Goal: Find specific fact: Find specific fact

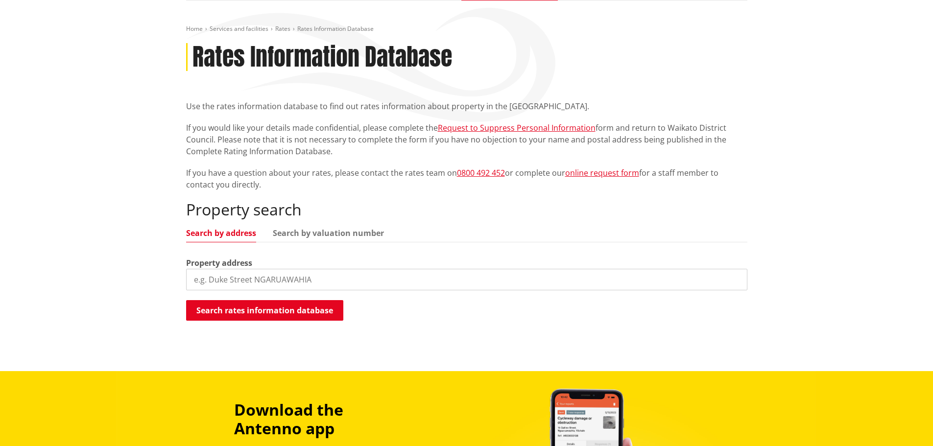
scroll to position [98, 0]
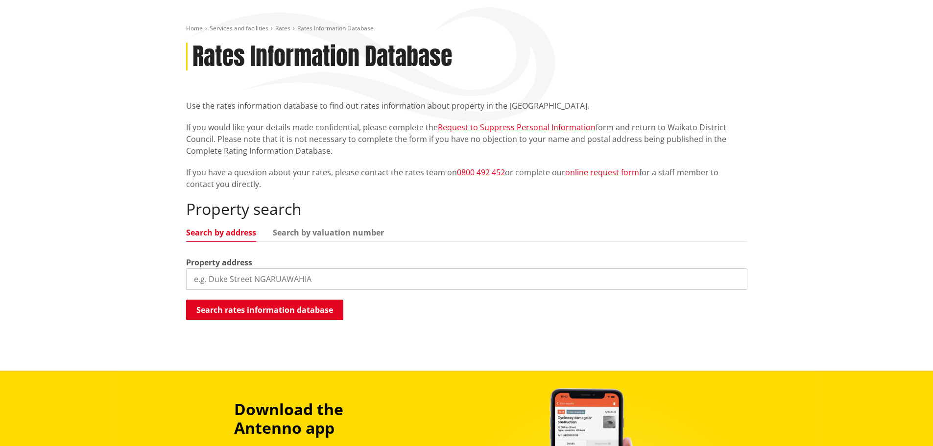
click at [295, 279] on input "search" at bounding box center [467, 280] width 562 height 22
paste input "9B GEORGE STREET, NGARUAWAHIA"
type input "9B GEORGE STREET"
click at [297, 315] on button "Search rates information database" at bounding box center [264, 310] width 157 height 21
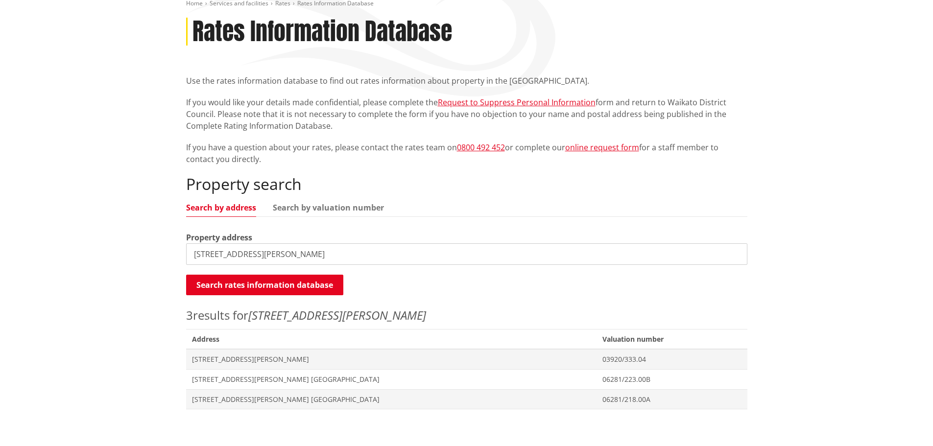
scroll to position [147, 0]
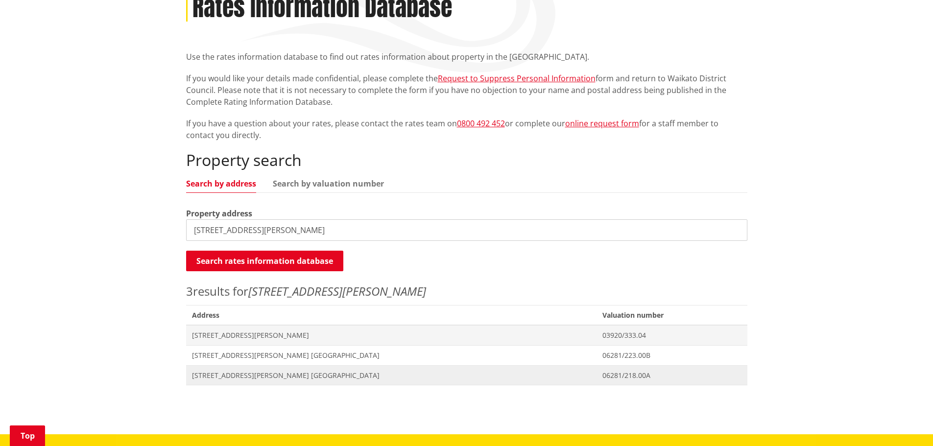
drag, startPoint x: 294, startPoint y: 374, endPoint x: 298, endPoint y: 426, distance: 52.1
click at [294, 375] on span "9B George Street NGARUAWAHIA" at bounding box center [391, 376] width 399 height 10
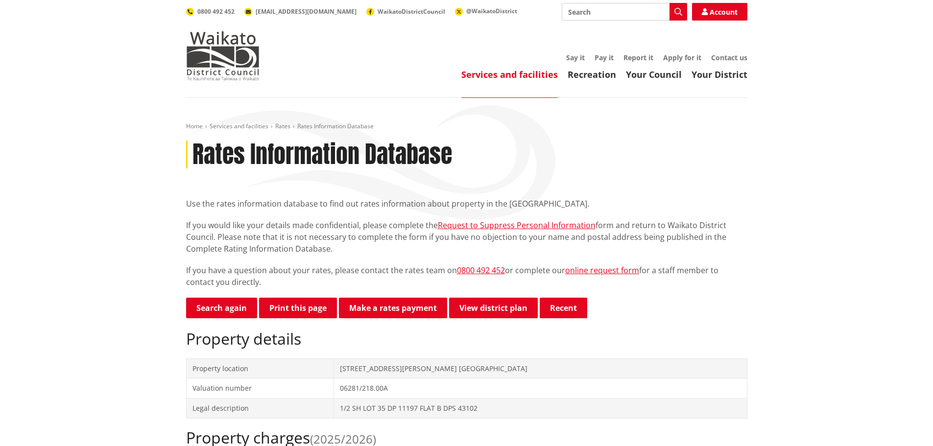
drag, startPoint x: 297, startPoint y: 307, endPoint x: 382, endPoint y: 278, distance: 89.6
click at [297, 307] on button "Print this page" at bounding box center [298, 308] width 78 height 21
